Goal: Information Seeking & Learning: Learn about a topic

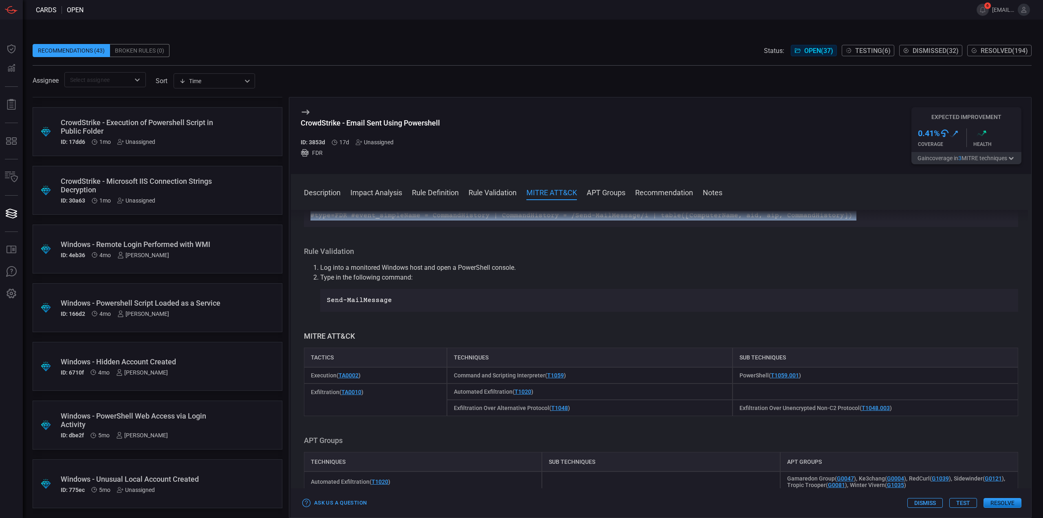
scroll to position [1587, 0]
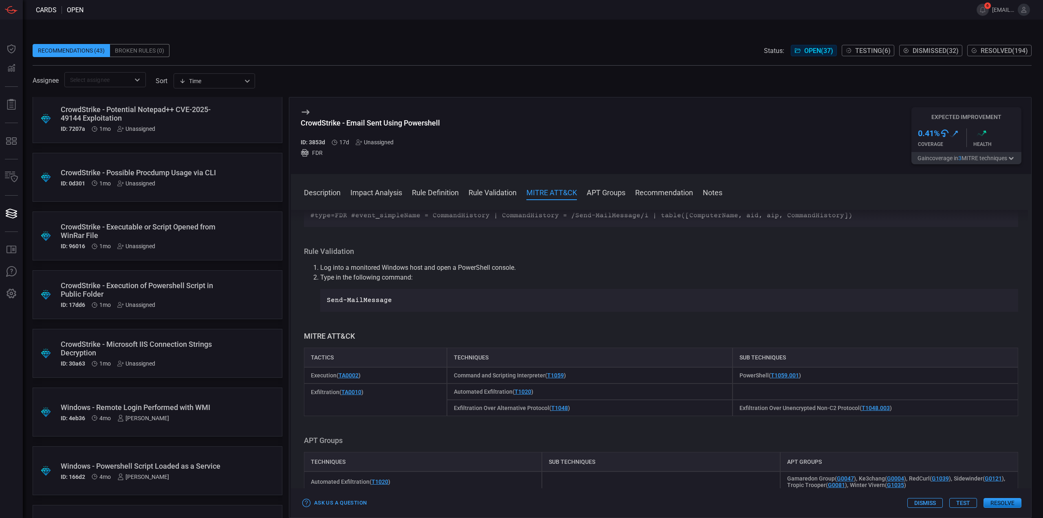
click at [204, 346] on div "CrowdStrike - Microsoft IIS Connection Strings Decryption" at bounding box center [142, 348] width 163 height 17
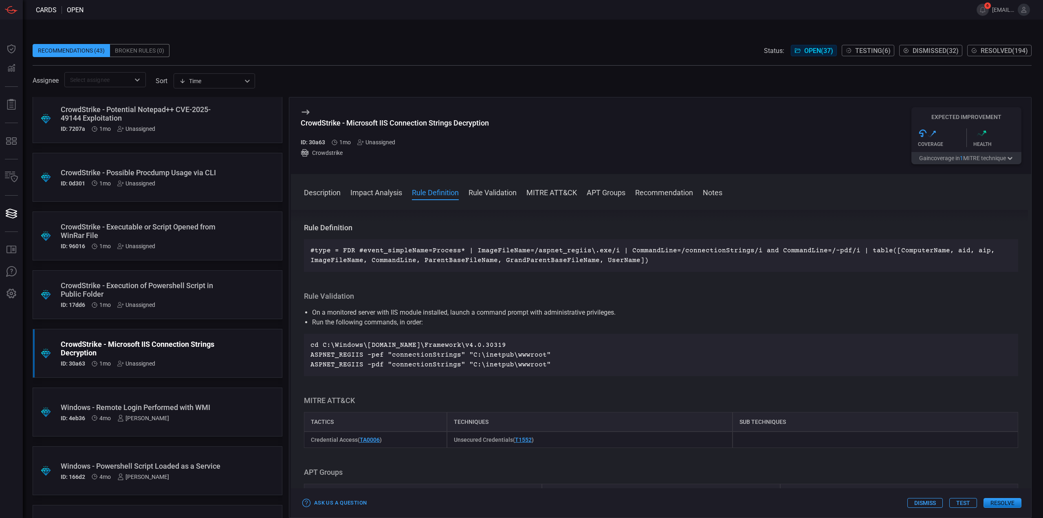
scroll to position [367, 0]
drag, startPoint x: 368, startPoint y: 306, endPoint x: 434, endPoint y: 310, distance: 66.1
click at [426, 307] on li "On a monitored server with IIS module installed, launch a command prompt with a…" at bounding box center [661, 312] width 698 height 10
click at [439, 339] on p "cd C:\Windows\[DOMAIN_NAME]\Framework\v4.0.30319" at bounding box center [660, 344] width 701 height 10
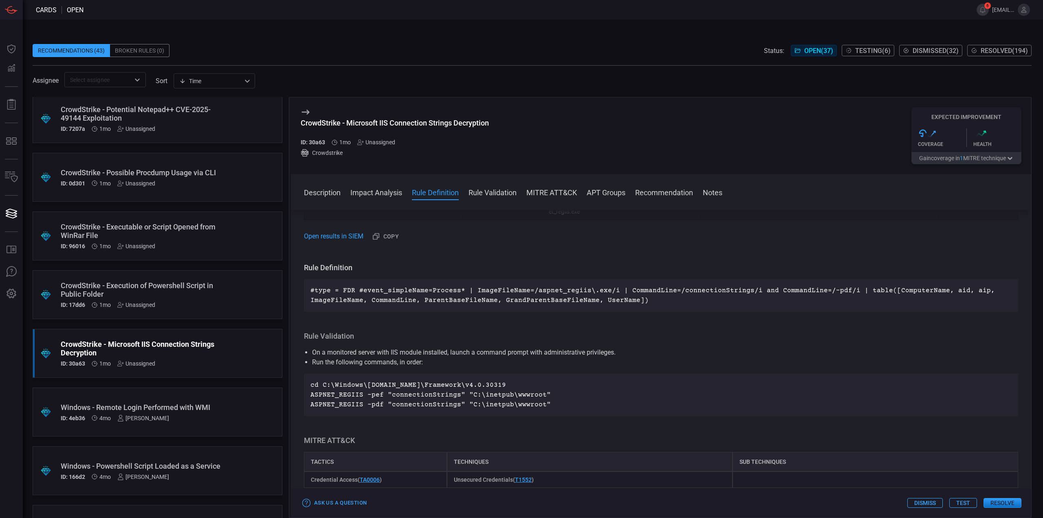
scroll to position [1546, 0]
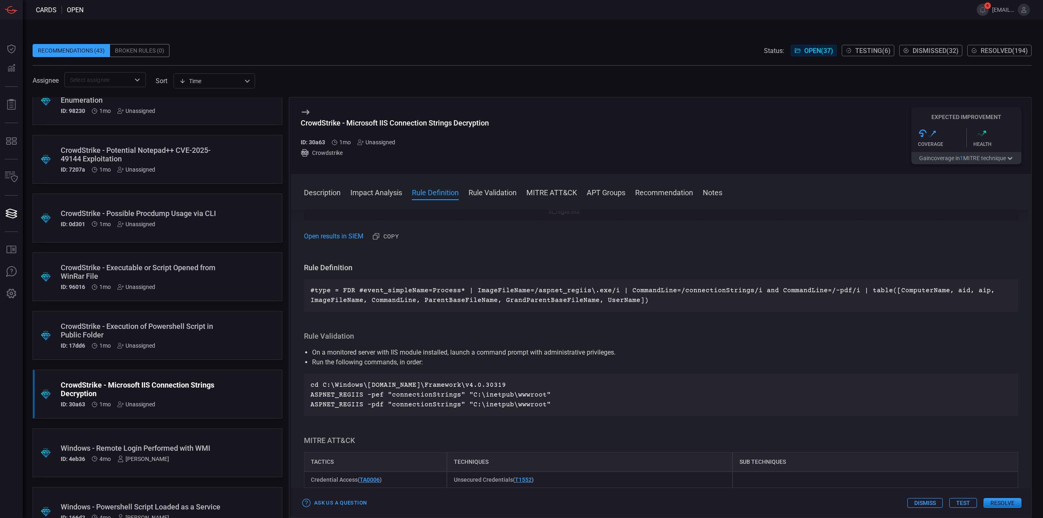
click at [214, 339] on div "CrowdStrike - Execution of Powershell Script in Public Folder" at bounding box center [142, 330] width 163 height 17
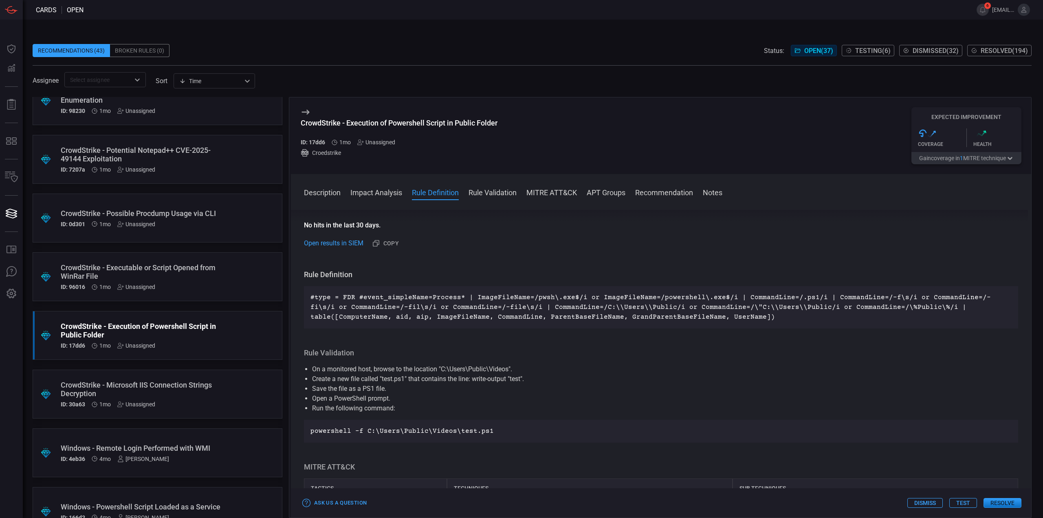
scroll to position [163, 0]
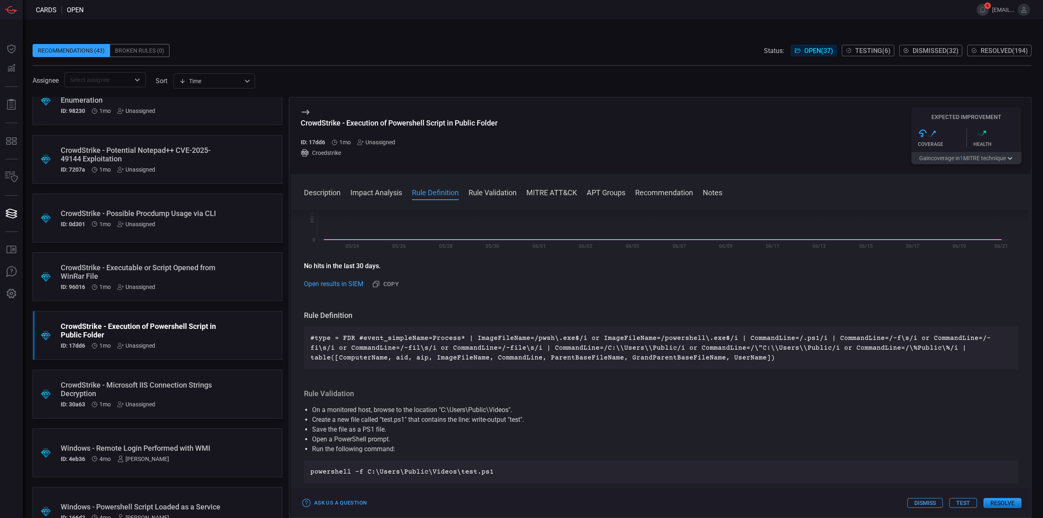
click at [220, 277] on div ".suggested_cards_icon{fill:url(#suggested_cards_icon);} CrowdStrike - Executabl…" at bounding box center [158, 276] width 250 height 49
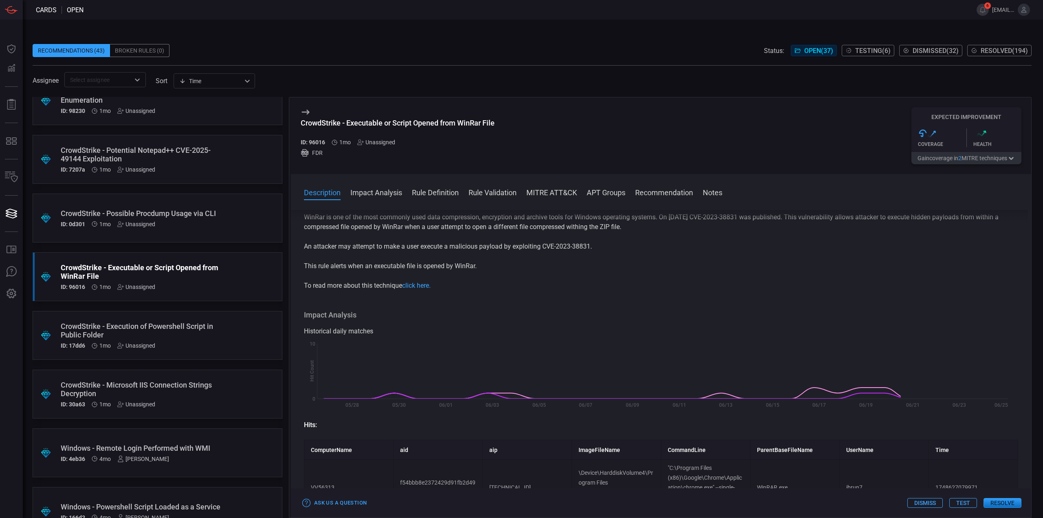
scroll to position [122, 0]
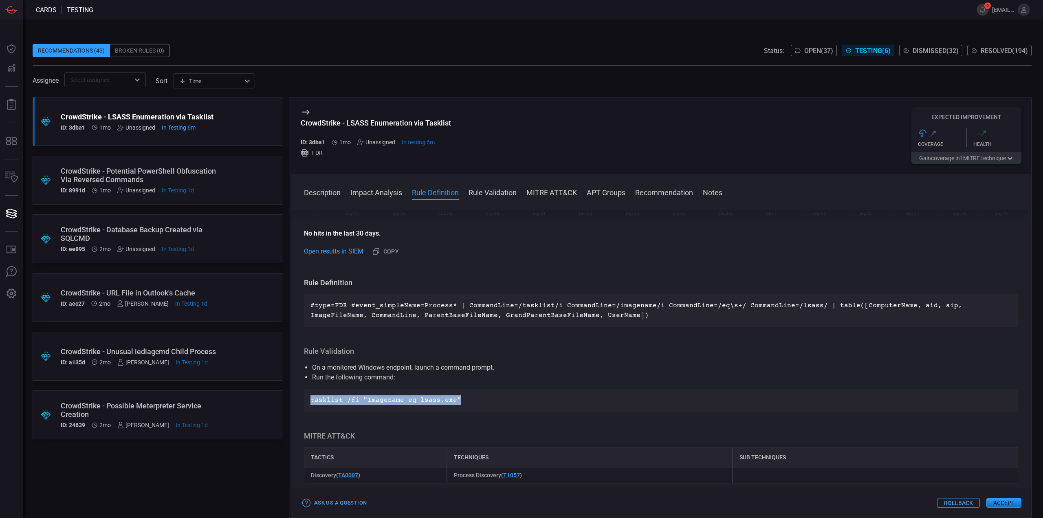
scroll to position [204, 0]
